Goal: Task Accomplishment & Management: Use online tool/utility

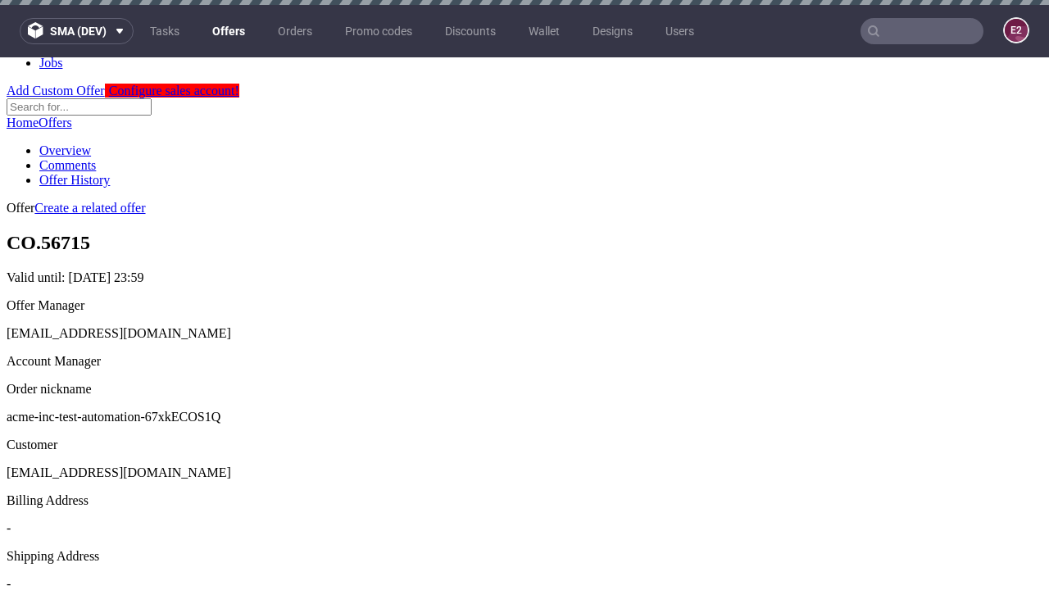
scroll to position [5, 0]
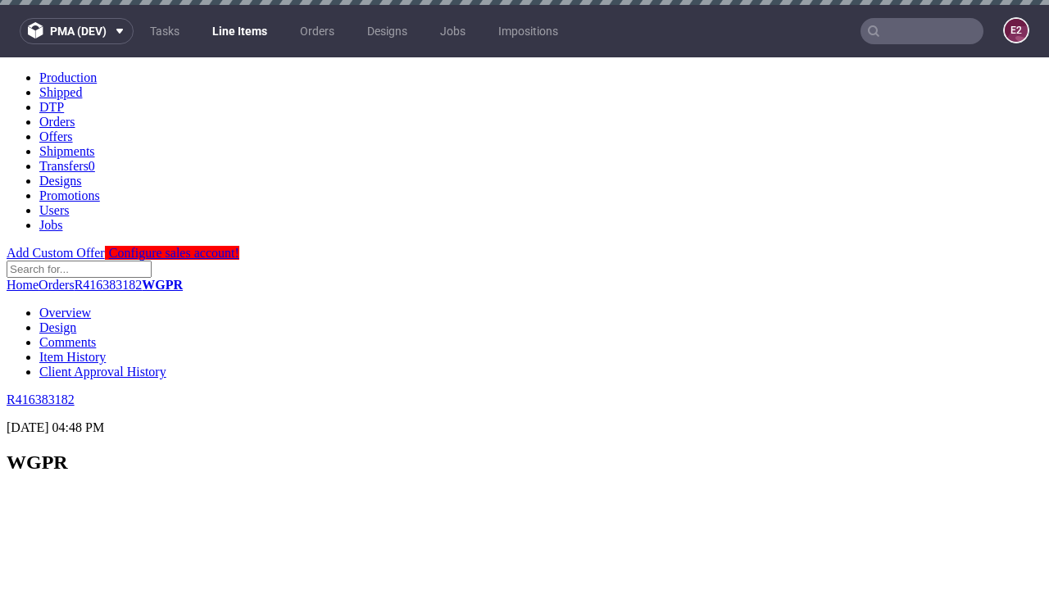
scroll to position [2383, 0]
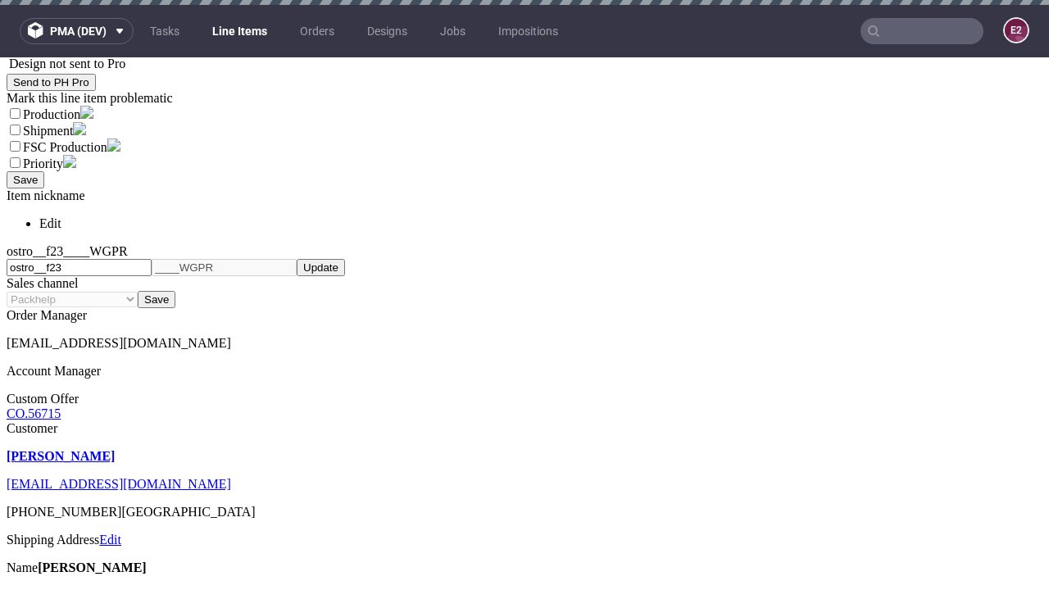
select select "accepted"
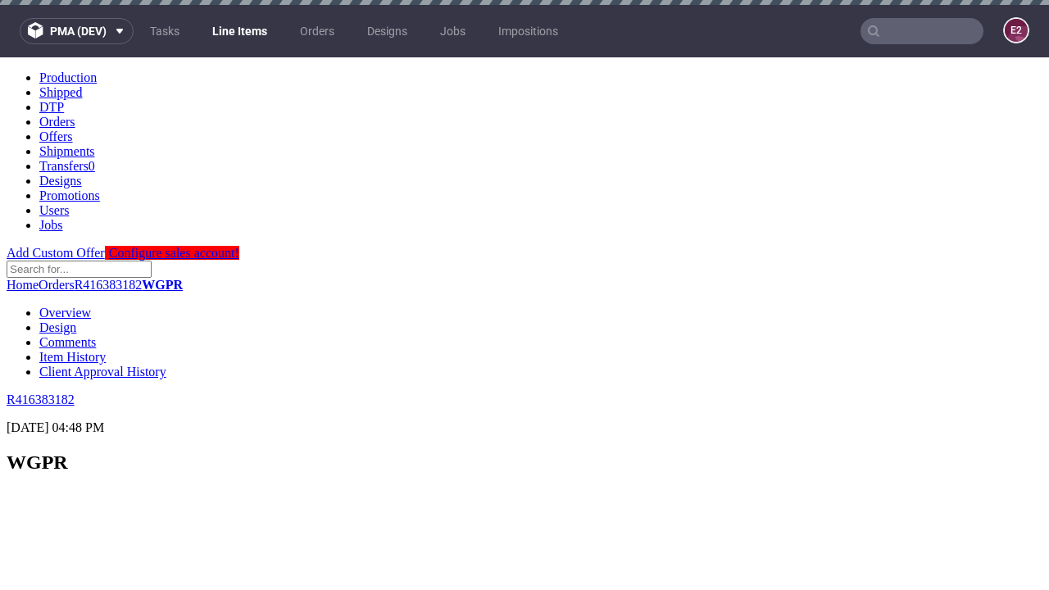
scroll to position [2449, 0]
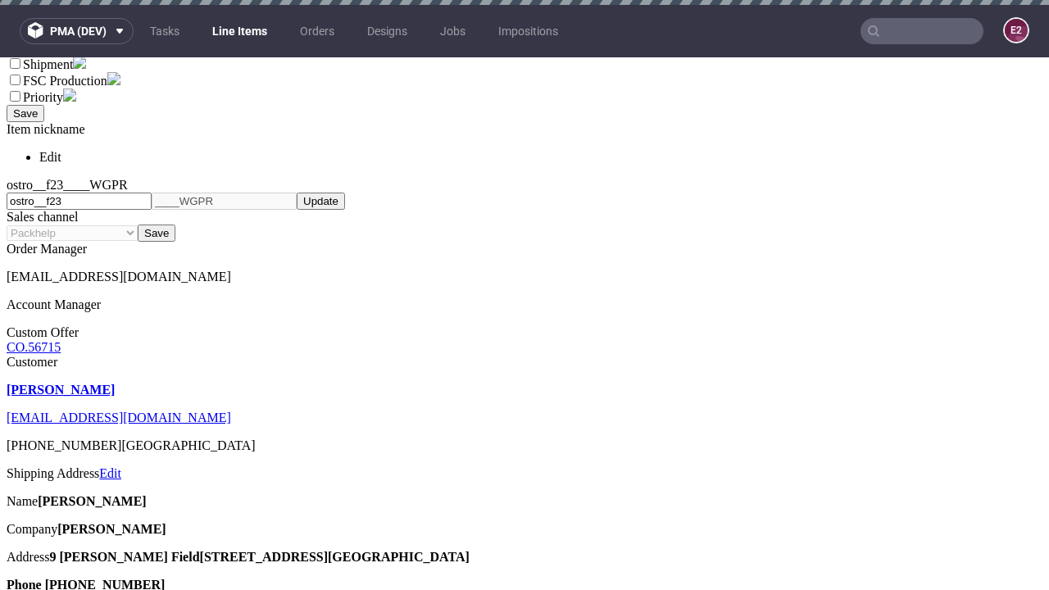
select select "received"
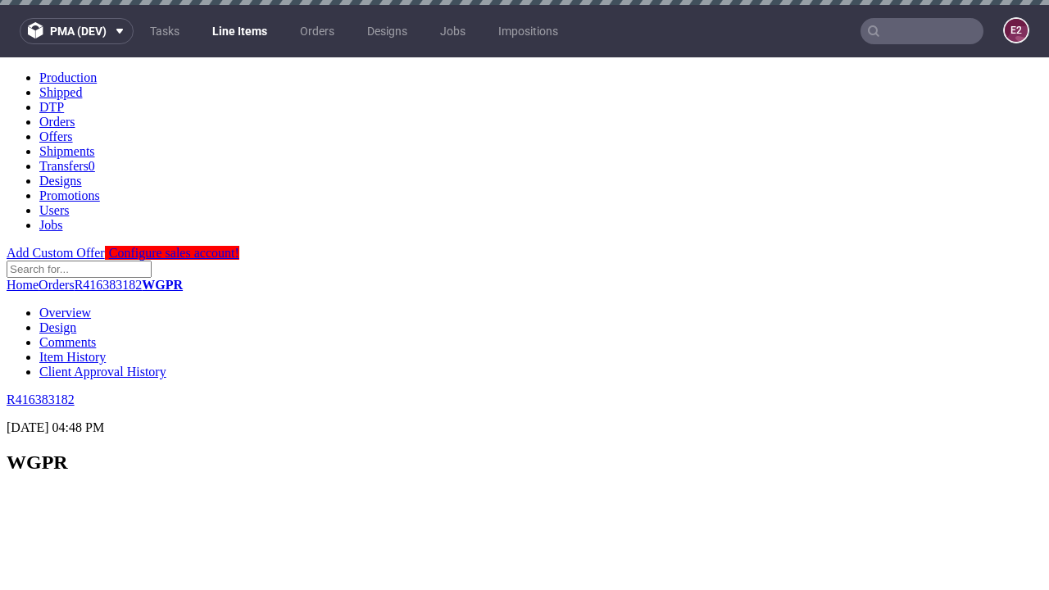
scroll to position [2251, 0]
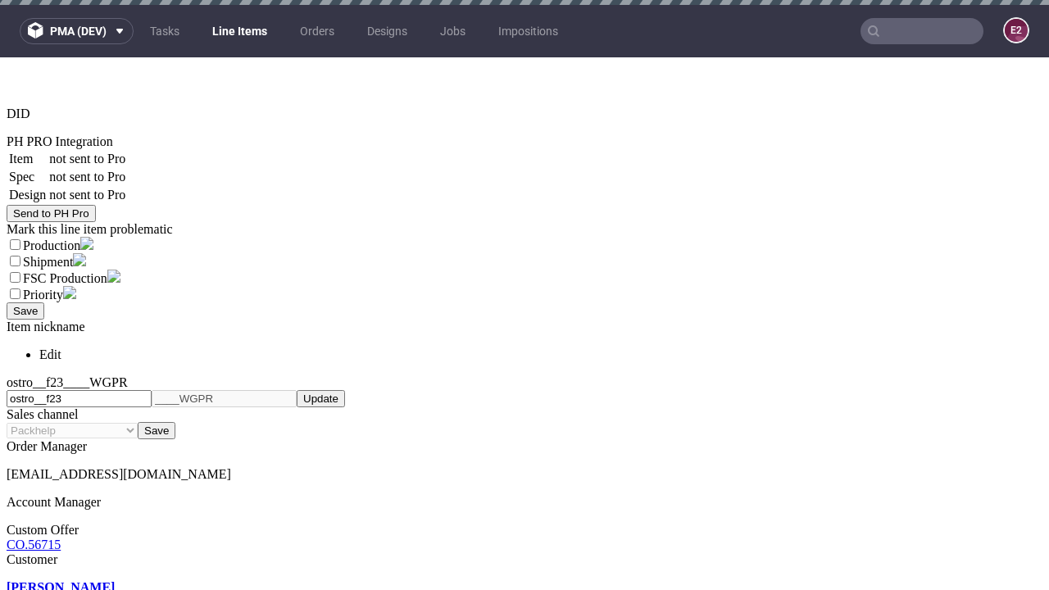
select select "accepted_dtp_issue_reprint"
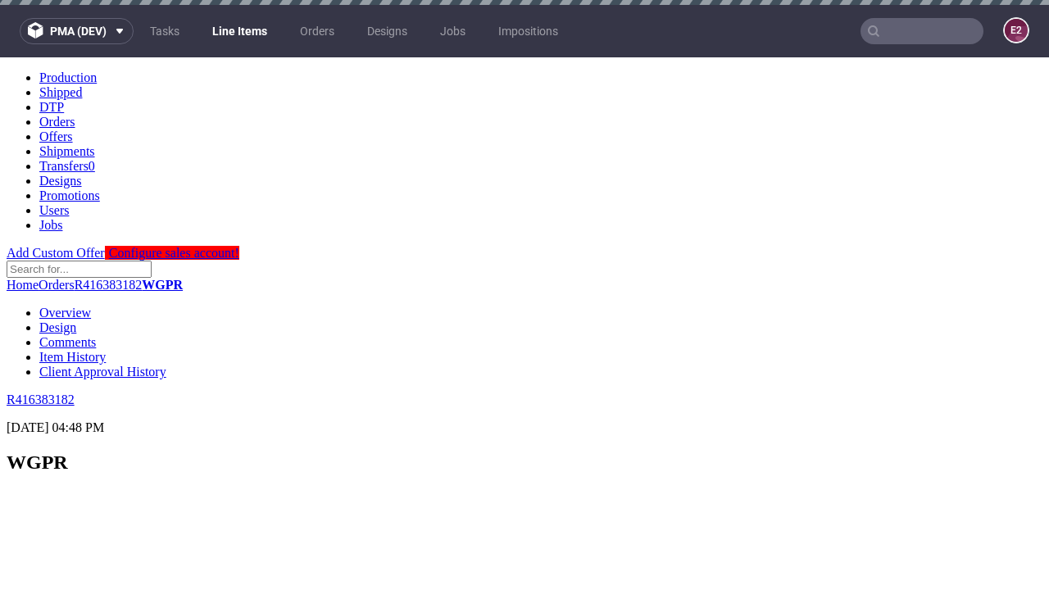
scroll to position [2444, 0]
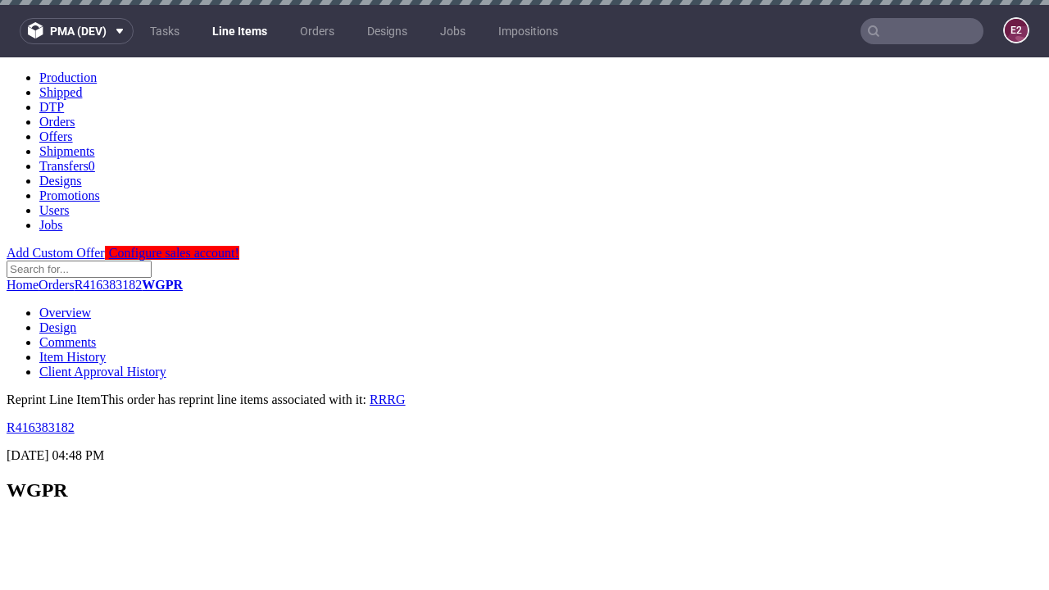
scroll to position [0, 0]
